Goal: Information Seeking & Learning: Learn about a topic

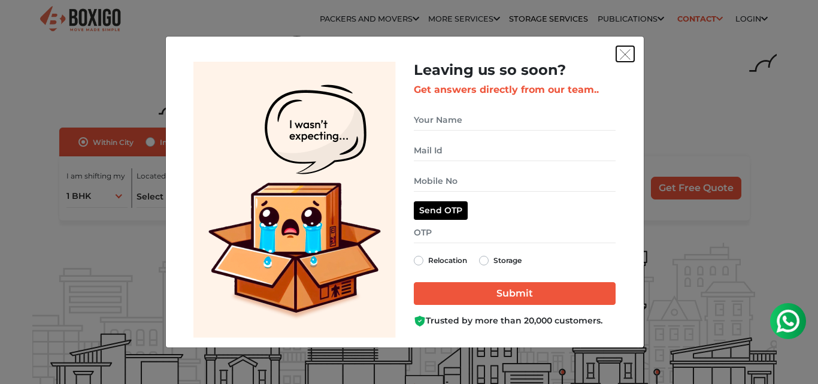
click at [630, 55] on button "get free quote dialog" at bounding box center [625, 54] width 18 height 16
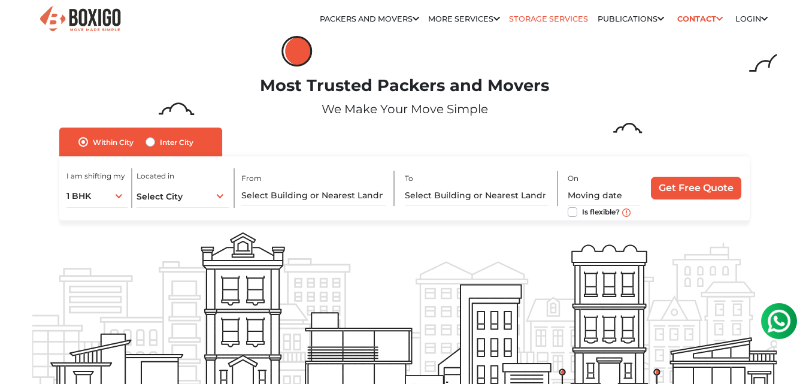
click at [538, 16] on link "Storage Services" at bounding box center [548, 18] width 79 height 9
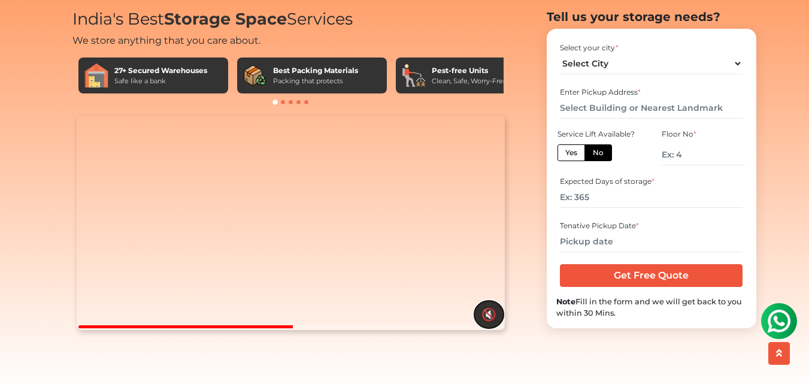
click at [492, 328] on button "🔇" at bounding box center [488, 314] width 29 height 28
click at [300, 258] on video "Your browser does not support the video tag." at bounding box center [291, 223] width 428 height 214
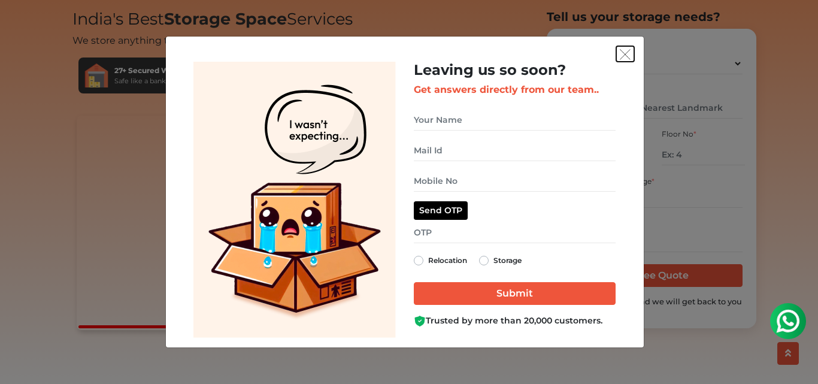
click at [626, 49] on img "get free quote dialog" at bounding box center [625, 54] width 11 height 11
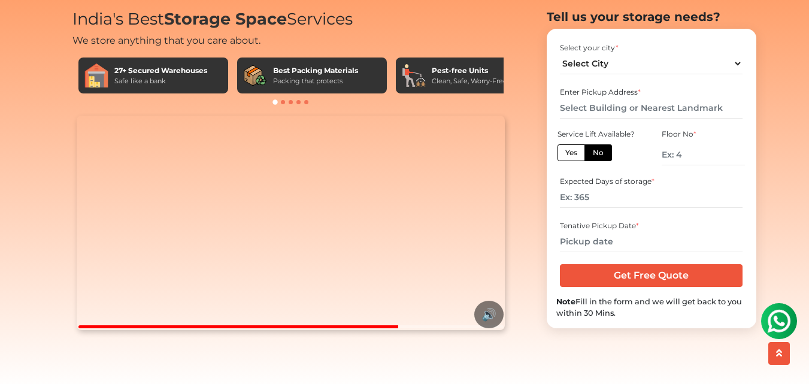
click at [281, 99] on div at bounding box center [290, 102] width 437 height 12
click at [284, 101] on span at bounding box center [283, 102] width 4 height 4
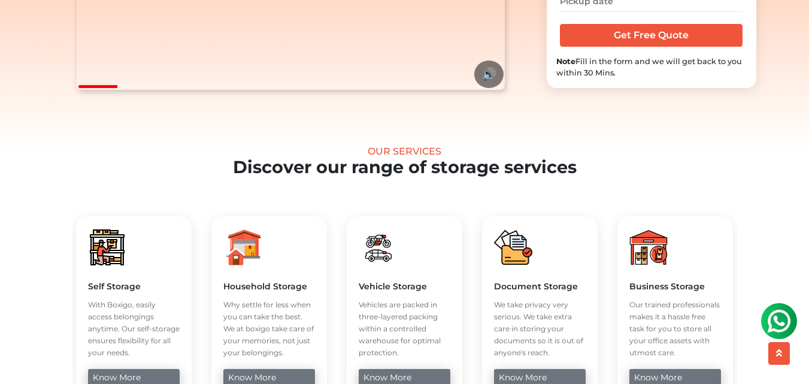
scroll to position [299, 0]
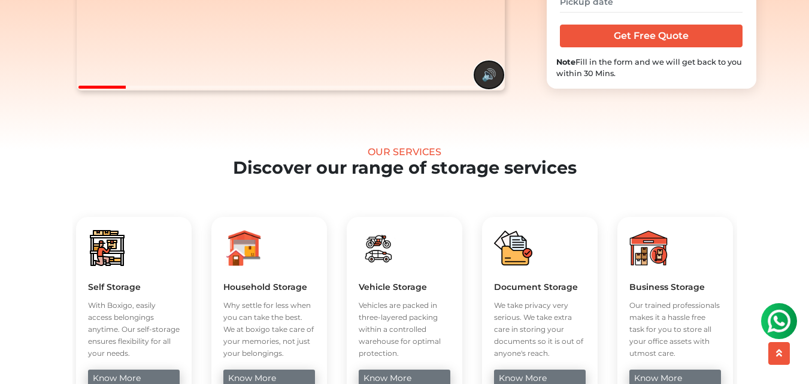
click at [487, 89] on button "🔊" at bounding box center [488, 75] width 29 height 28
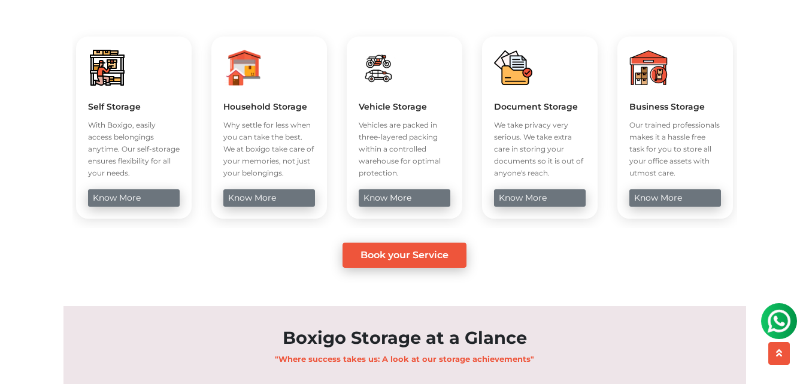
scroll to position [479, 0]
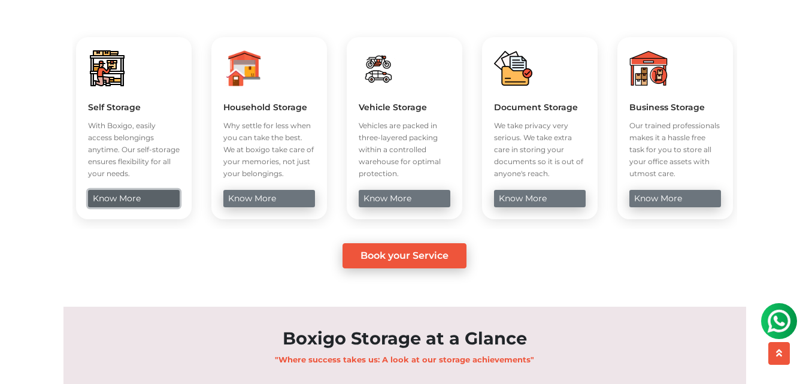
click at [127, 207] on link "know more" at bounding box center [134, 198] width 92 height 17
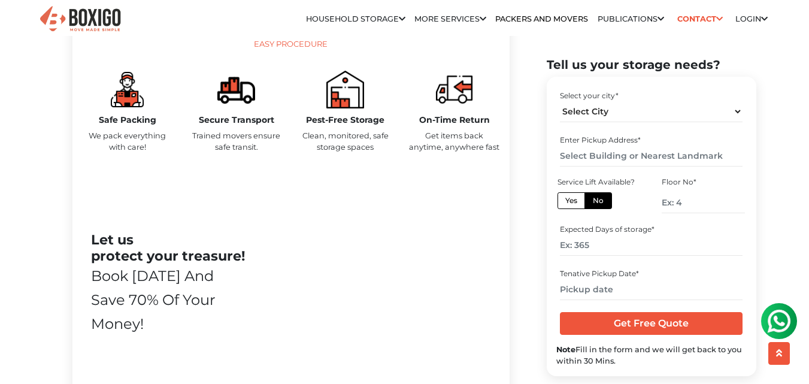
scroll to position [599, 0]
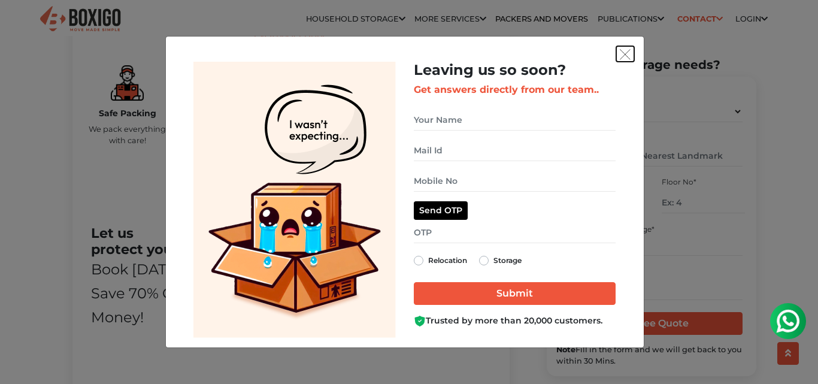
click at [623, 54] on img "get free quote dialog" at bounding box center [625, 54] width 11 height 11
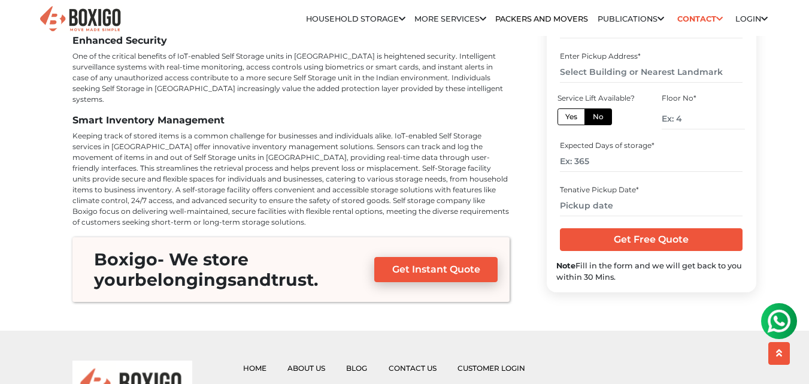
scroll to position [4697, 0]
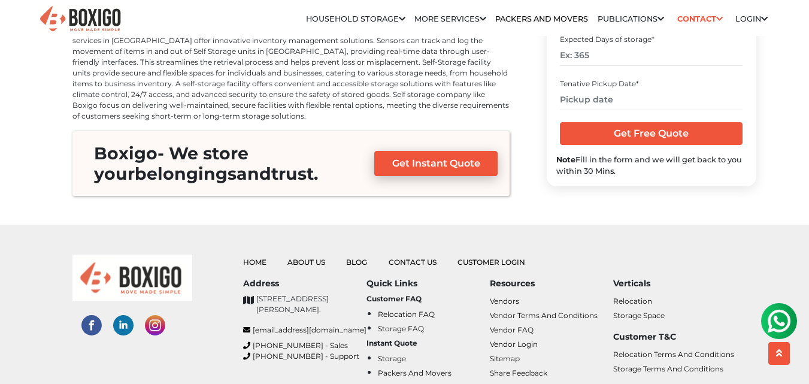
click at [153, 315] on img at bounding box center [155, 325] width 20 height 20
